Goal: Task Accomplishment & Management: Manage account settings

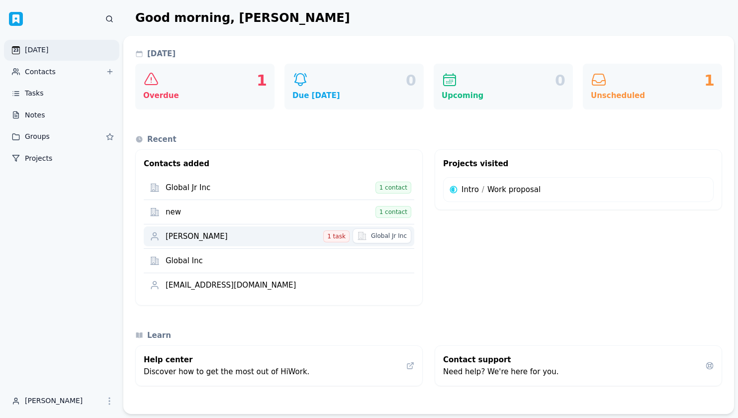
click at [236, 235] on div "[PERSON_NAME]" at bounding box center [243, 236] width 155 height 9
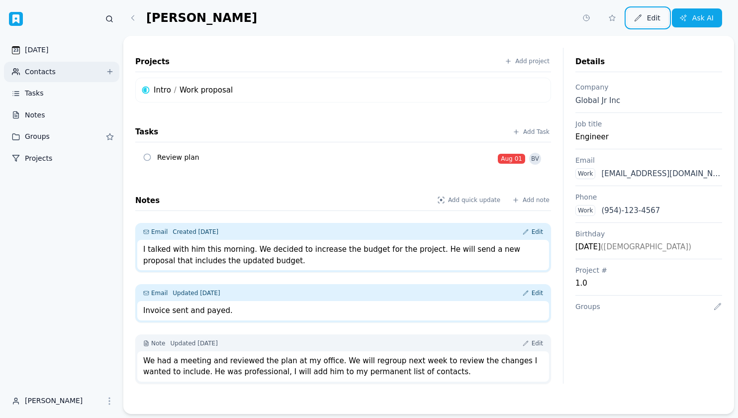
click at [650, 15] on span "Edit" at bounding box center [653, 18] width 13 height 8
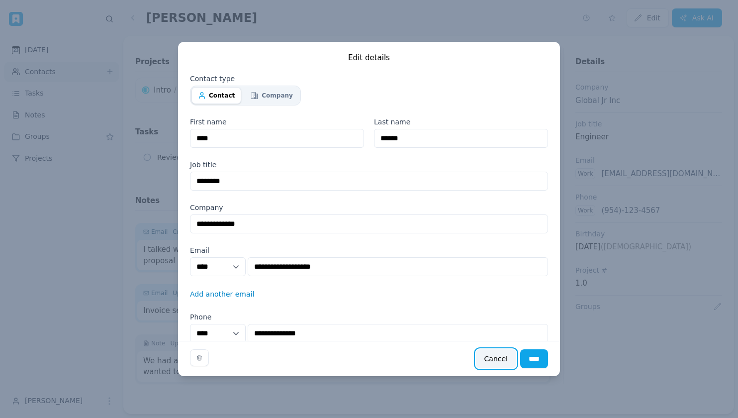
click at [495, 361] on button "Cancel" at bounding box center [496, 358] width 40 height 19
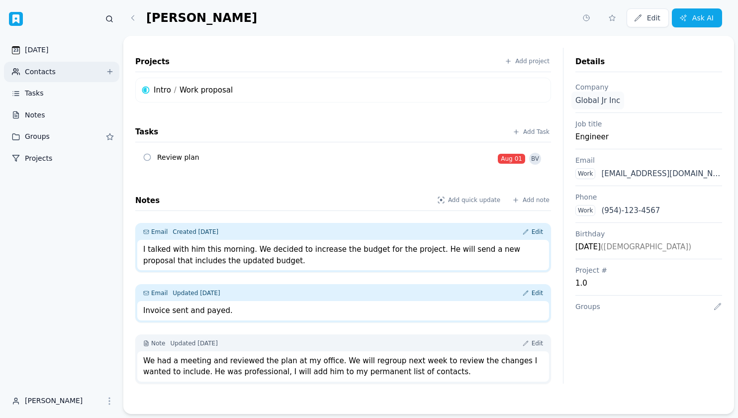
click at [594, 97] on link "Global Jr Inc" at bounding box center [598, 101] width 53 height 18
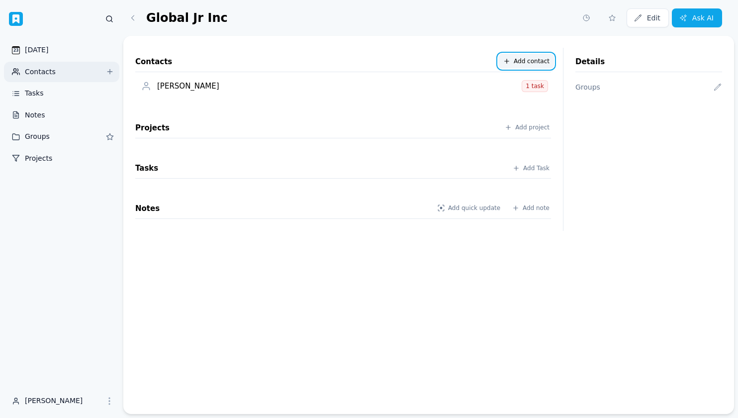
click at [532, 64] on span "Add contact" at bounding box center [532, 61] width 36 height 8
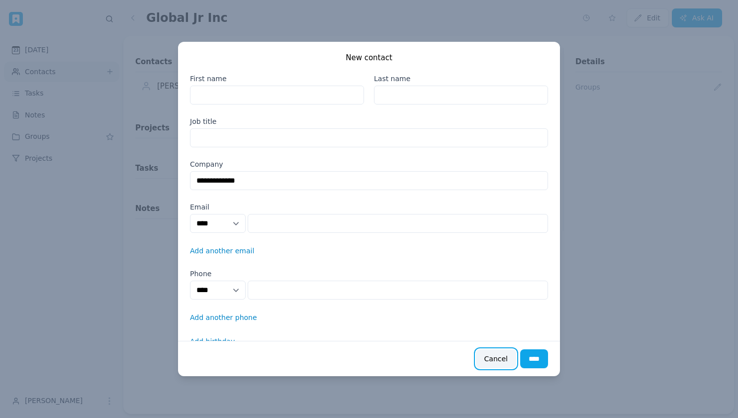
click at [487, 357] on button "Cancel" at bounding box center [496, 358] width 40 height 19
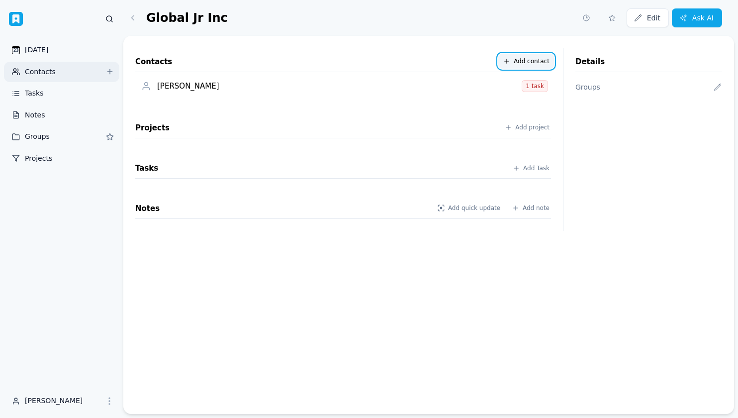
click at [512, 62] on link "Add contact" at bounding box center [527, 61] width 56 height 15
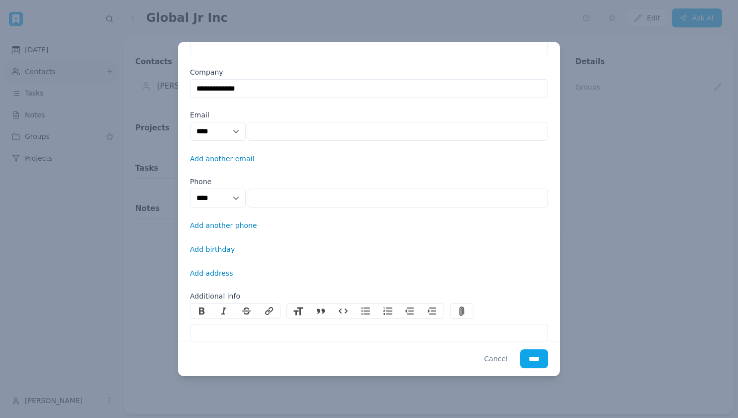
scroll to position [174, 0]
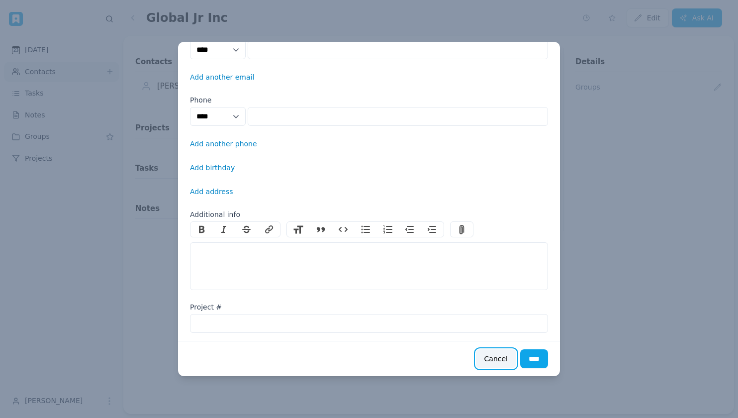
click at [498, 360] on button "Cancel" at bounding box center [496, 358] width 40 height 19
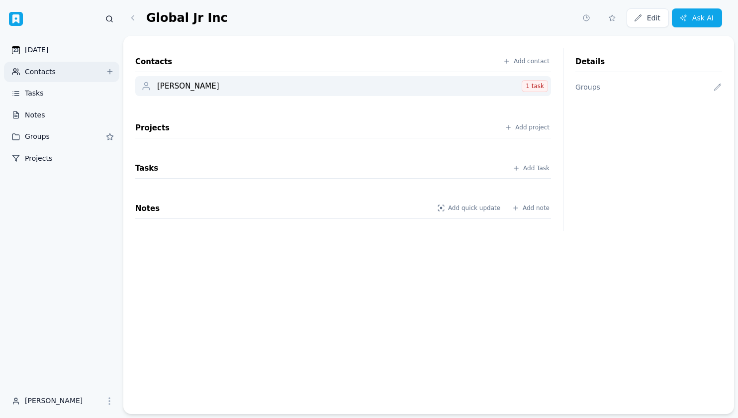
click at [405, 89] on div "[PERSON_NAME]" at bounding box center [338, 86] width 362 height 9
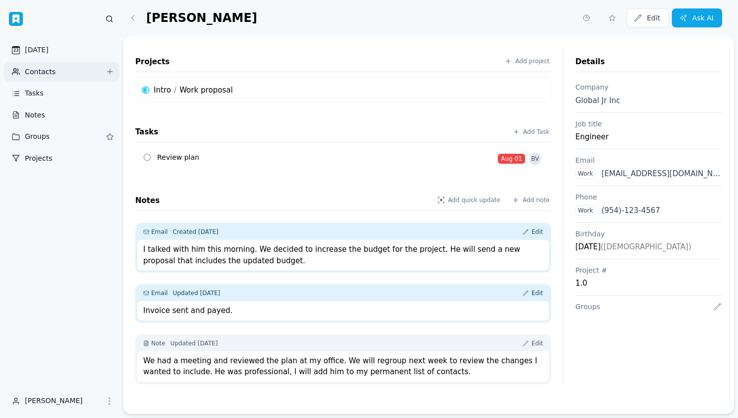
click at [73, 71] on link "Contacts" at bounding box center [61, 72] width 115 height 21
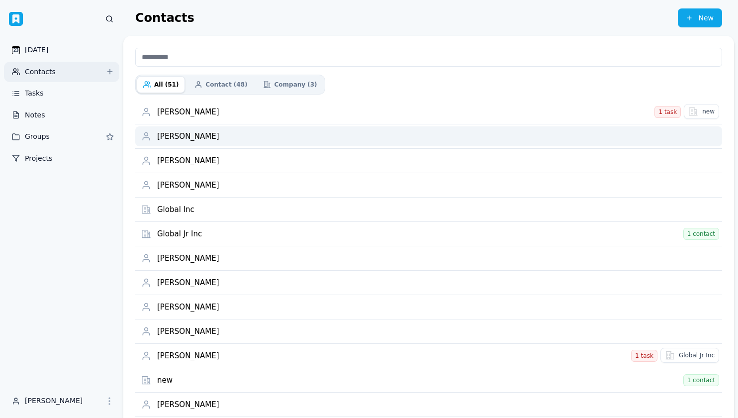
click at [231, 134] on div "[PERSON_NAME]" at bounding box center [436, 136] width 559 height 9
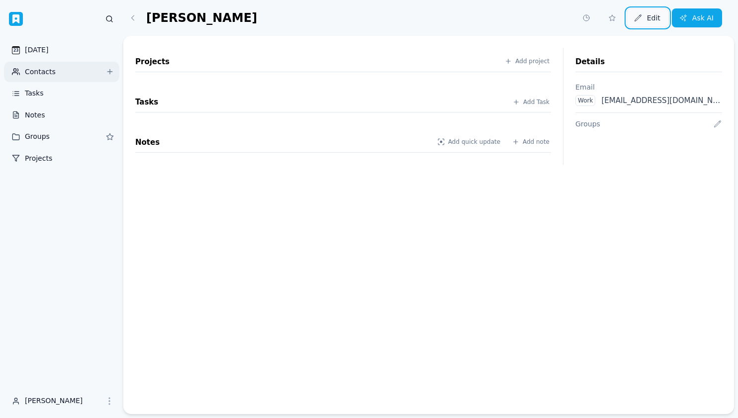
click at [650, 15] on span "Edit" at bounding box center [653, 18] width 13 height 8
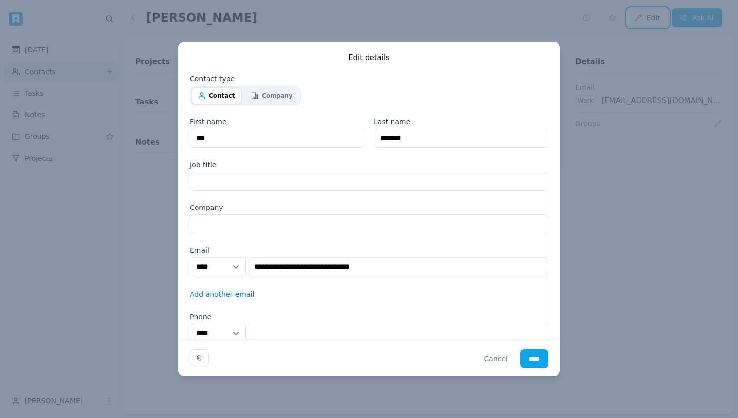
scroll to position [8, 0]
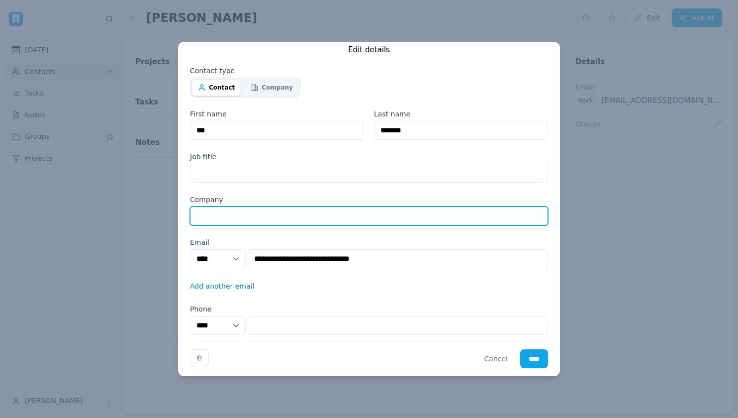
click at [444, 219] on input "text" at bounding box center [369, 215] width 358 height 19
type input "*"
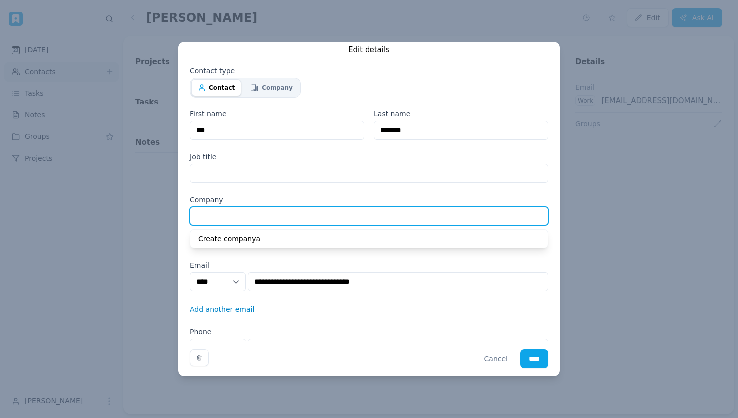
type input "*"
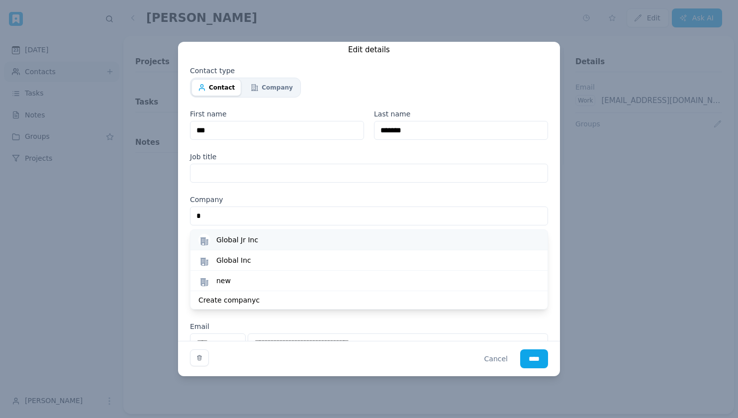
click at [367, 244] on div "Global Jr Inc" at bounding box center [377, 240] width 323 height 10
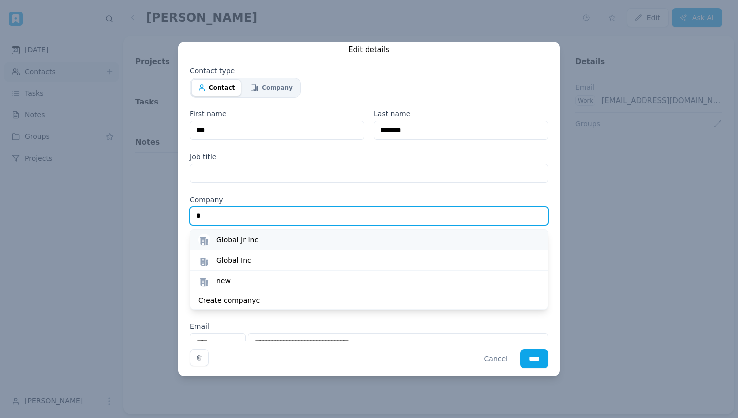
type input "**********"
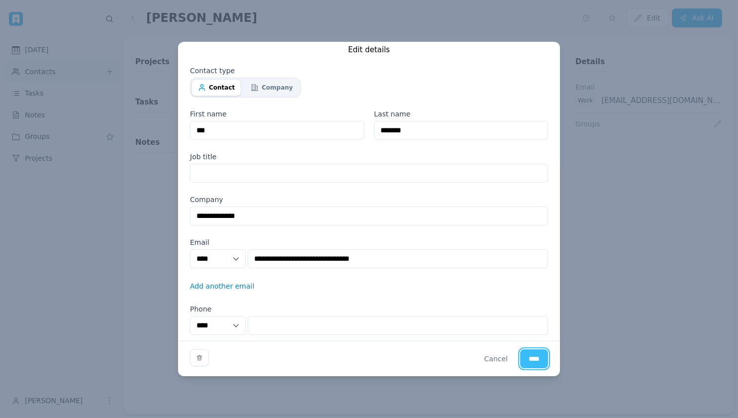
click at [536, 363] on input "****" at bounding box center [534, 358] width 28 height 19
